Goal: Consume media (video, audio)

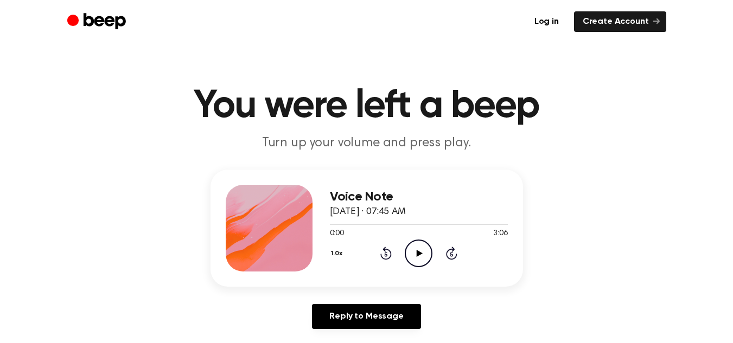
click at [415, 265] on icon "Play Audio" at bounding box center [419, 254] width 28 height 28
click at [418, 259] on icon "Pause Audio" at bounding box center [419, 254] width 28 height 28
click at [418, 258] on icon "Play Audio" at bounding box center [419, 254] width 28 height 28
click at [431, 254] on icon "Pause Audio" at bounding box center [419, 254] width 28 height 28
click at [425, 259] on icon "Play Audio" at bounding box center [419, 254] width 28 height 28
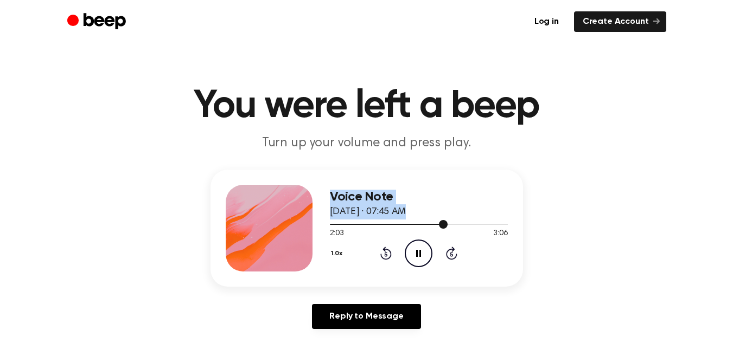
drag, startPoint x: 455, startPoint y: 223, endPoint x: 192, endPoint y: 272, distance: 267.7
click at [192, 272] on div "Voice Note [DATE] · 07:45 AM 2:03 3:06 Your browser does not support the [objec…" at bounding box center [366, 254] width 707 height 168
click at [351, 224] on div at bounding box center [391, 224] width 122 height 1
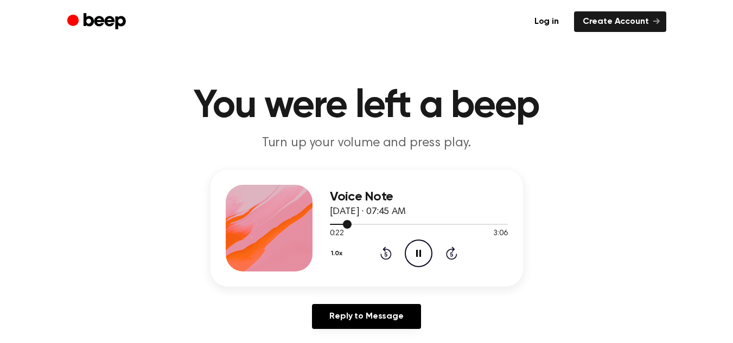
click at [333, 222] on div at bounding box center [419, 224] width 178 height 9
click at [406, 226] on div at bounding box center [419, 224] width 178 height 9
click at [398, 225] on span at bounding box center [402, 224] width 9 height 9
click at [393, 223] on div at bounding box center [419, 224] width 178 height 9
click at [378, 220] on div at bounding box center [419, 224] width 178 height 9
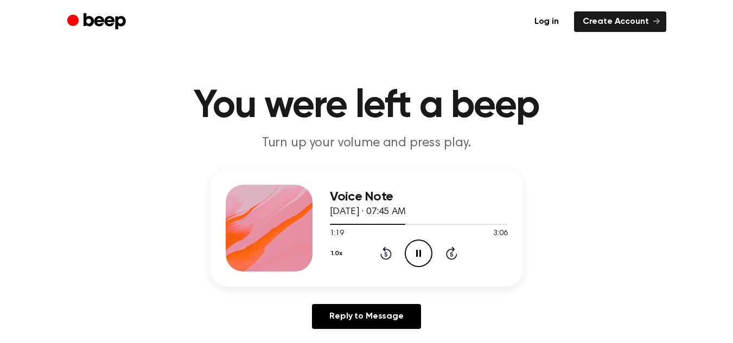
click at [424, 258] on icon "Pause Audio" at bounding box center [419, 254] width 28 height 28
drag, startPoint x: 424, startPoint y: 258, endPoint x: 415, endPoint y: 267, distance: 12.3
click at [415, 267] on div "Voice Note [DATE] · 07:45 AM 1:19 3:06 Your browser does not support the [objec…" at bounding box center [419, 228] width 178 height 87
click at [417, 261] on icon "Play Audio" at bounding box center [419, 254] width 28 height 28
click at [414, 247] on icon "Play Audio" at bounding box center [419, 254] width 28 height 28
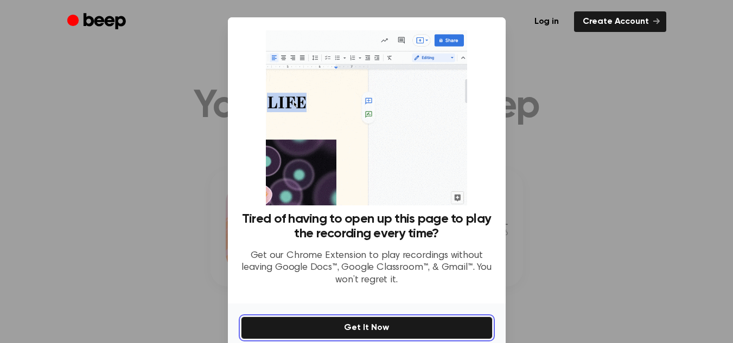
click at [409, 338] on button "Get It Now" at bounding box center [367, 328] width 252 height 23
